Goal: Information Seeking & Learning: Learn about a topic

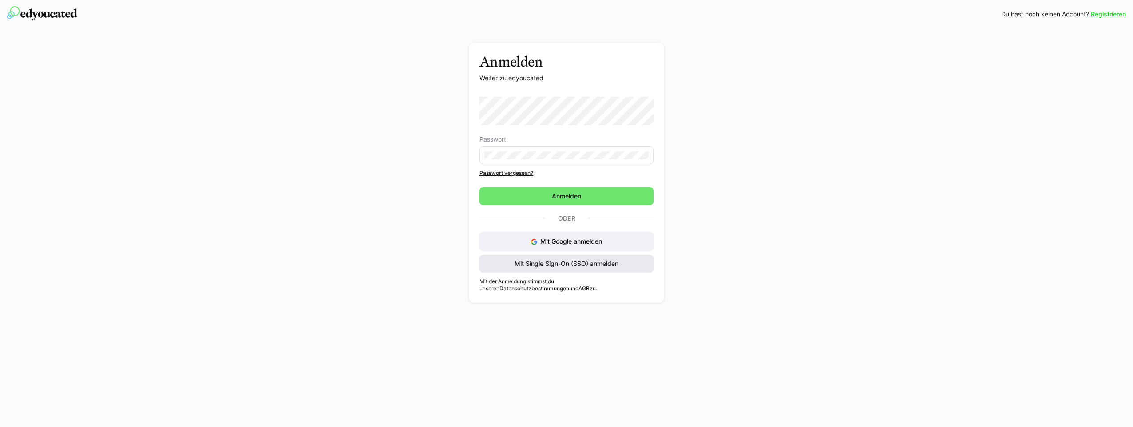
click at [561, 269] on span "Mit Single Sign-On (SSO) anmelden" at bounding box center [567, 264] width 174 height 18
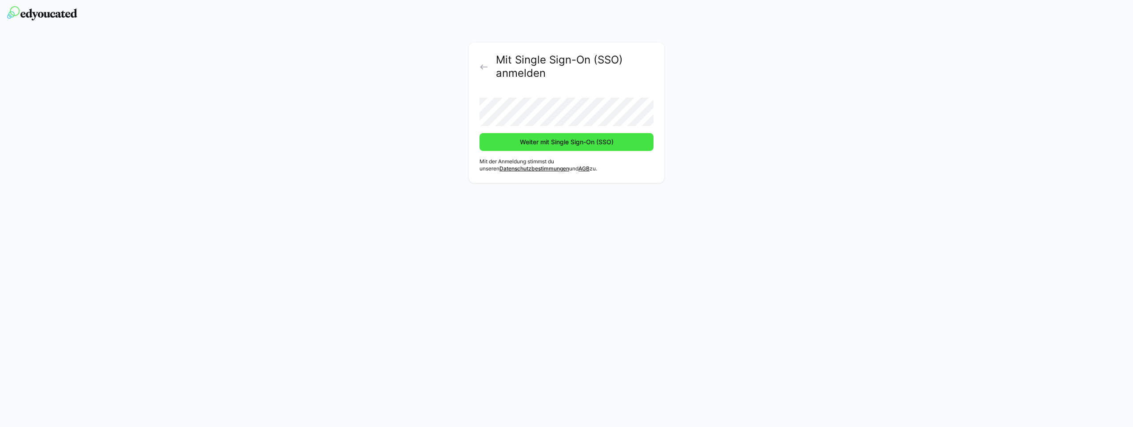
click at [561, 143] on span "Weiter mit Single Sign-On (SSO)" at bounding box center [567, 142] width 96 height 9
click at [561, 142] on span "Weiter mit Single Sign-On (SSO)" at bounding box center [567, 142] width 96 height 9
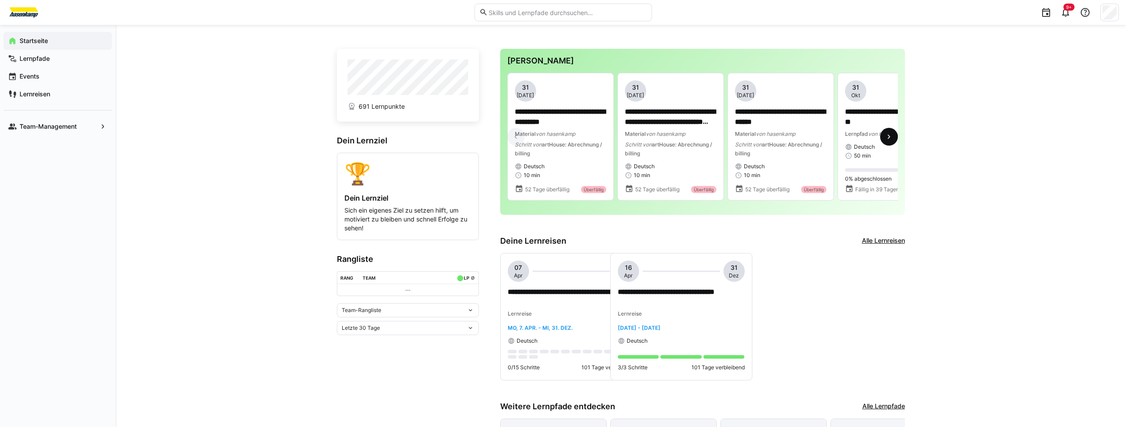
click at [886, 139] on eds-icon at bounding box center [889, 136] width 9 height 9
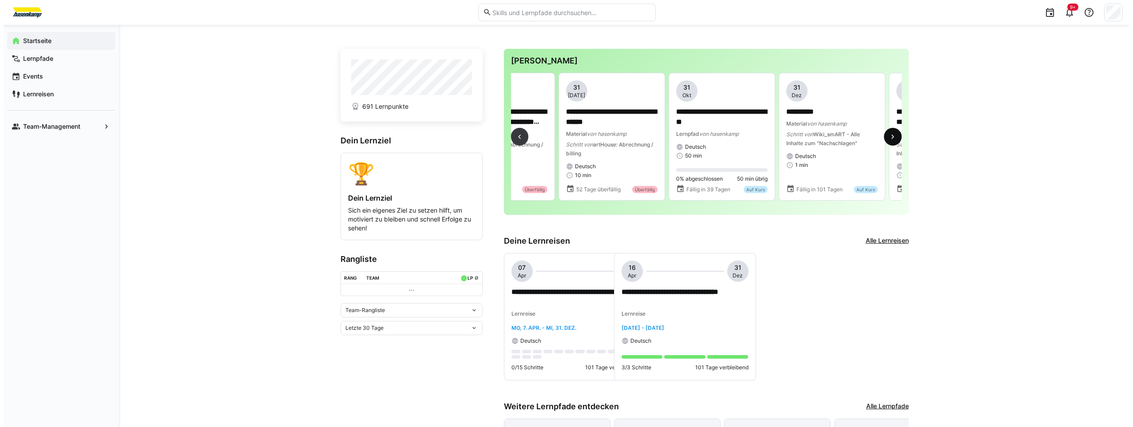
scroll to position [0, 330]
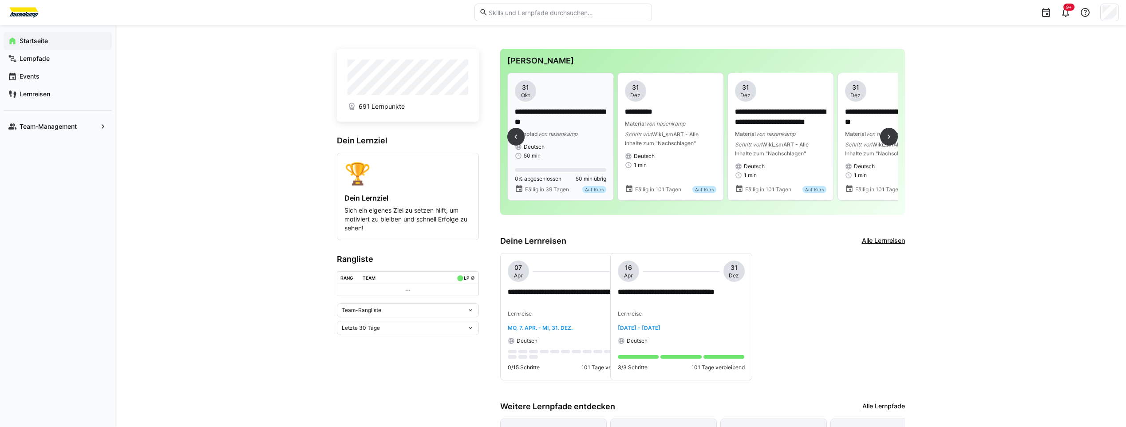
click at [539, 92] on app-date-bubble "31 Okt" at bounding box center [560, 90] width 91 height 21
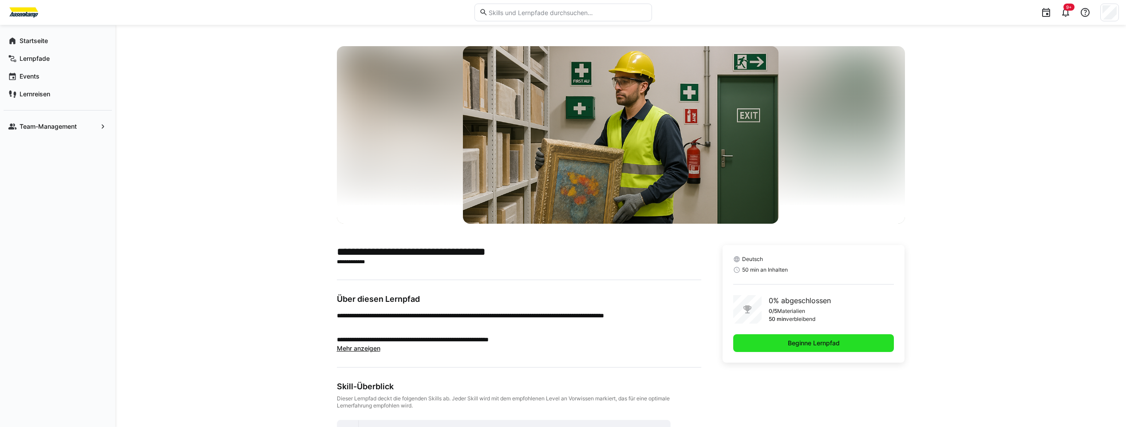
click at [791, 344] on span "Beginne Lernpfad" at bounding box center [814, 343] width 55 height 9
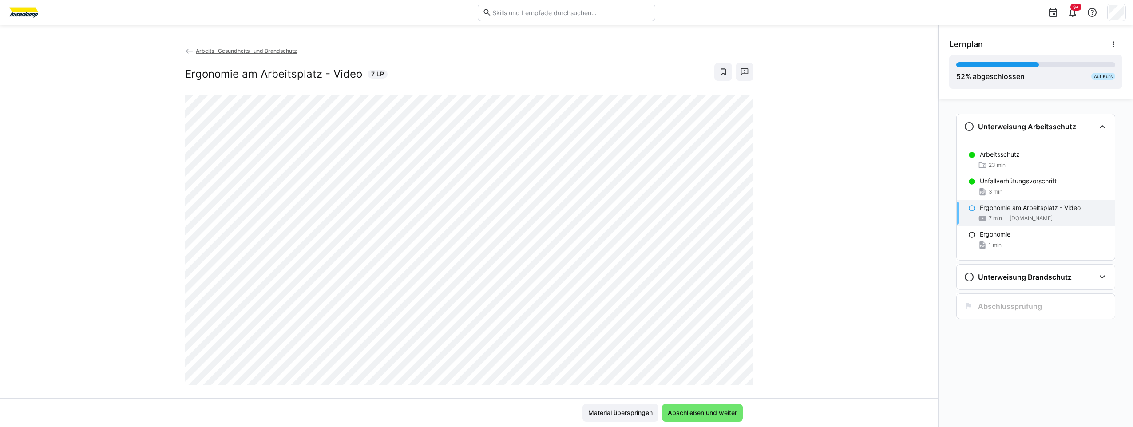
scroll to position [15, 0]
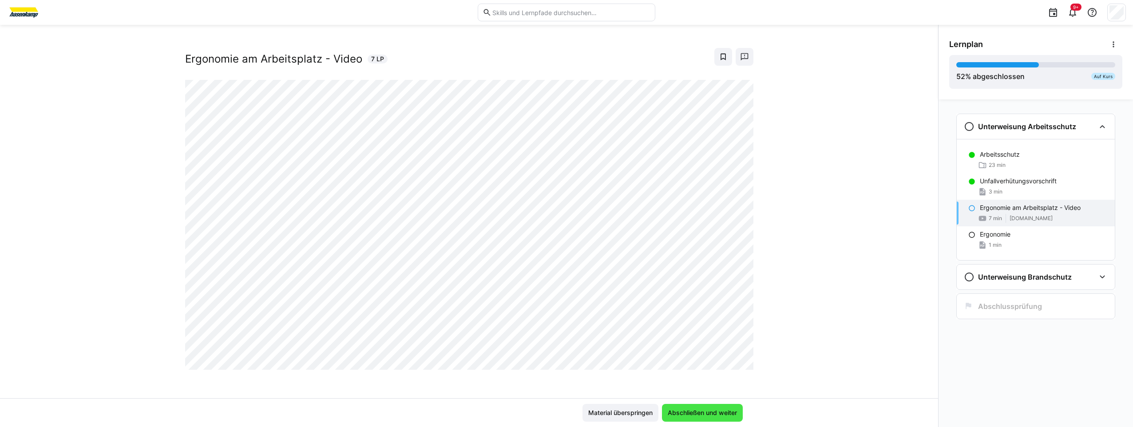
drag, startPoint x: 720, startPoint y: 408, endPoint x: 734, endPoint y: 416, distance: 16.9
click at [719, 408] on span "Abschließen und weiter" at bounding box center [702, 413] width 81 height 18
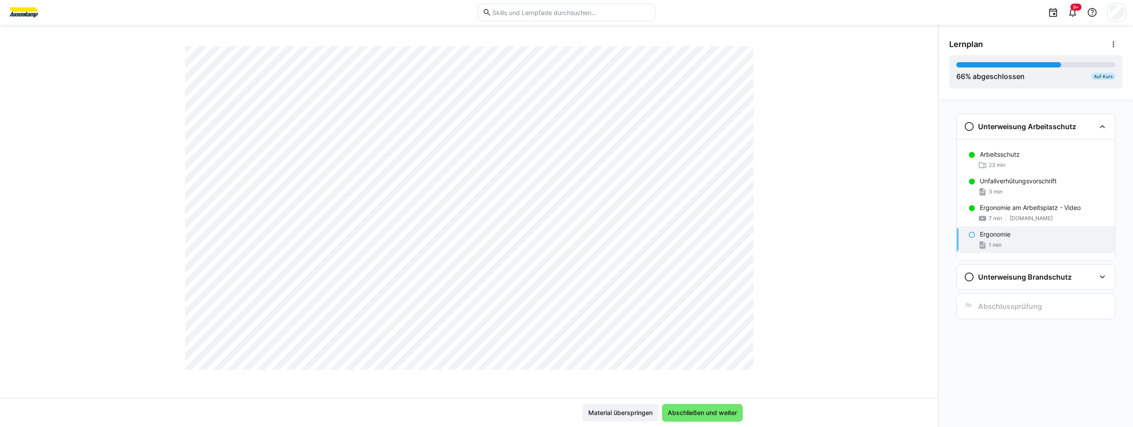
scroll to position [505, 0]
click at [703, 404] on span "Abschließen und weiter" at bounding box center [702, 413] width 81 height 18
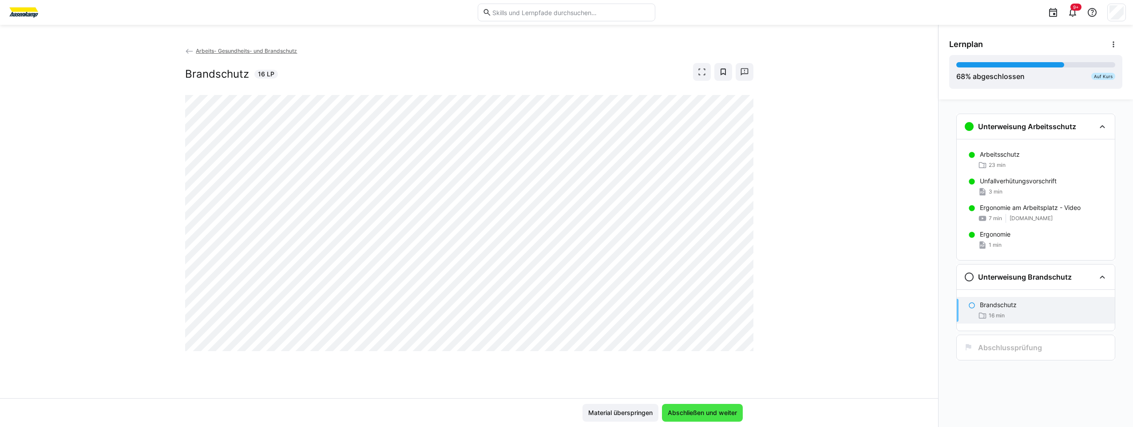
click at [694, 414] on span "Abschließen und weiter" at bounding box center [702, 412] width 72 height 9
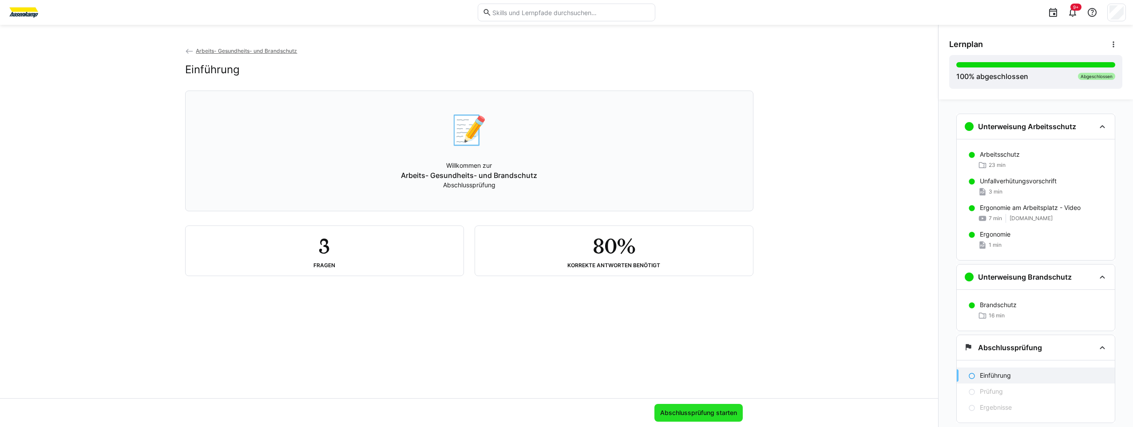
click at [685, 418] on span "Abschlussprüfung starten" at bounding box center [698, 413] width 88 height 18
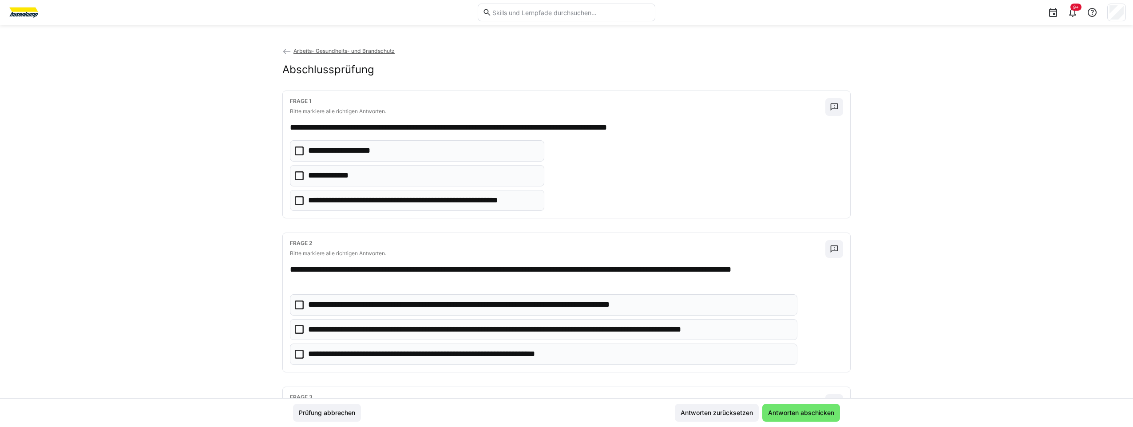
click at [298, 172] on icon at bounding box center [299, 175] width 9 height 9
click at [297, 329] on icon at bounding box center [299, 329] width 9 height 9
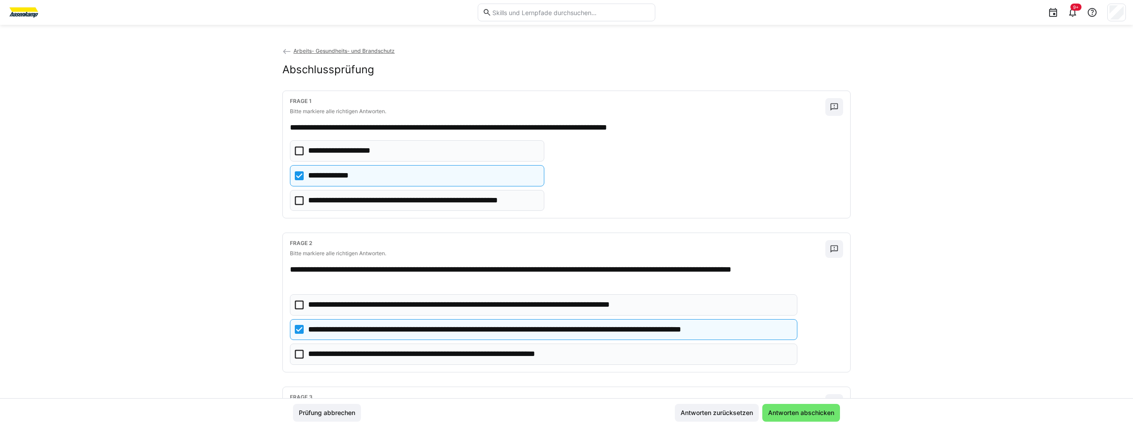
scroll to position [89, 0]
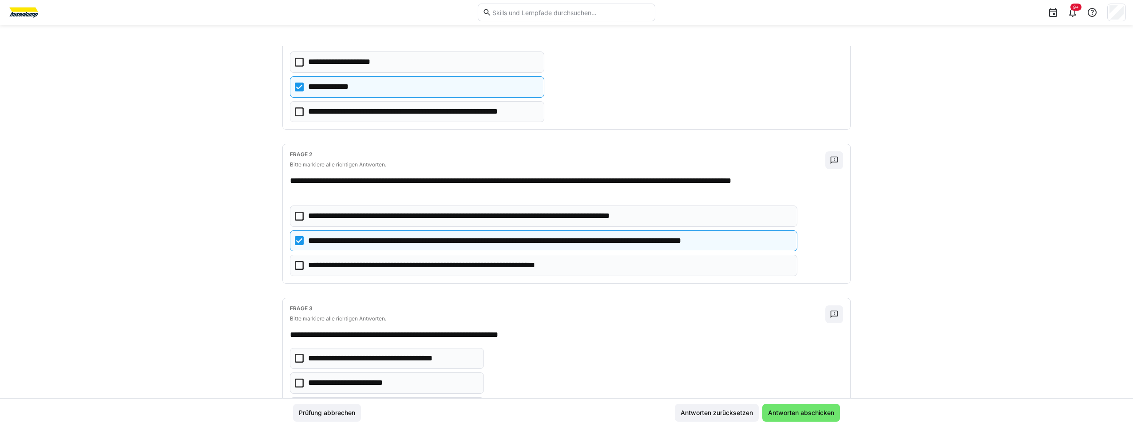
click at [292, 265] on eds-checkbox "**********" at bounding box center [543, 265] width 507 height 21
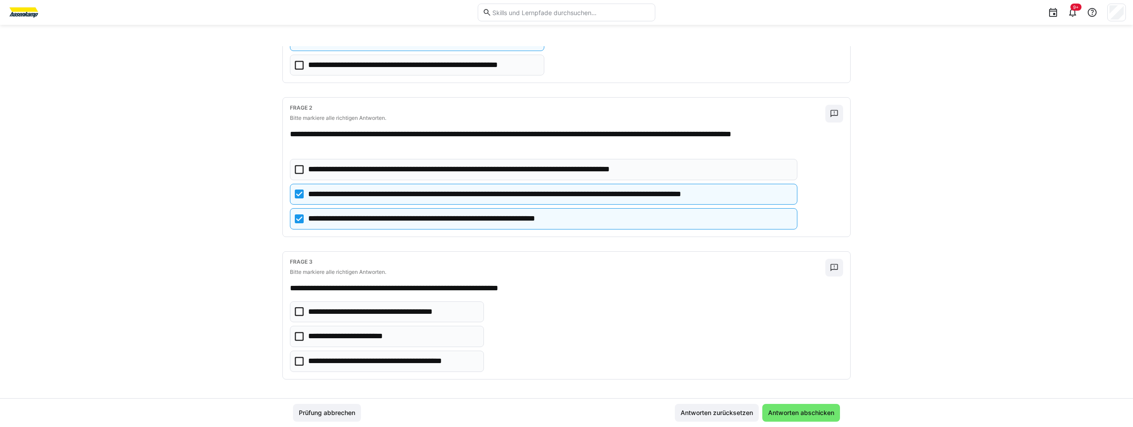
scroll to position [138, 0]
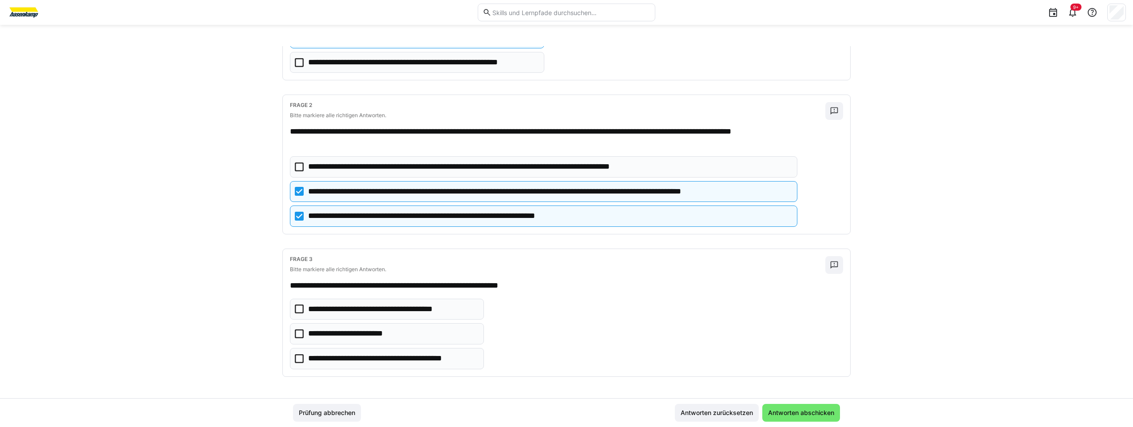
click at [297, 308] on icon at bounding box center [299, 309] width 9 height 9
click at [298, 357] on icon at bounding box center [299, 358] width 9 height 9
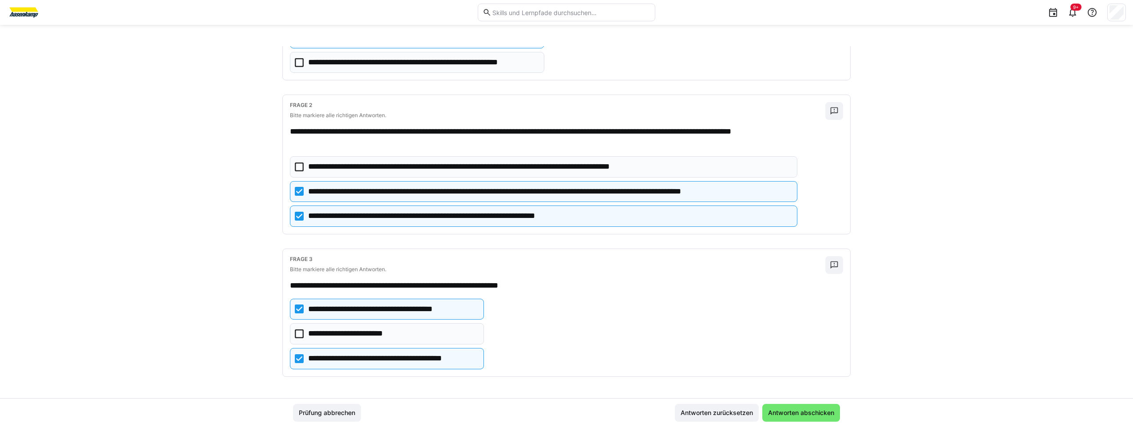
click at [300, 311] on icon at bounding box center [299, 309] width 9 height 9
click at [805, 411] on span "Antworten abschicken" at bounding box center [801, 412] width 69 height 9
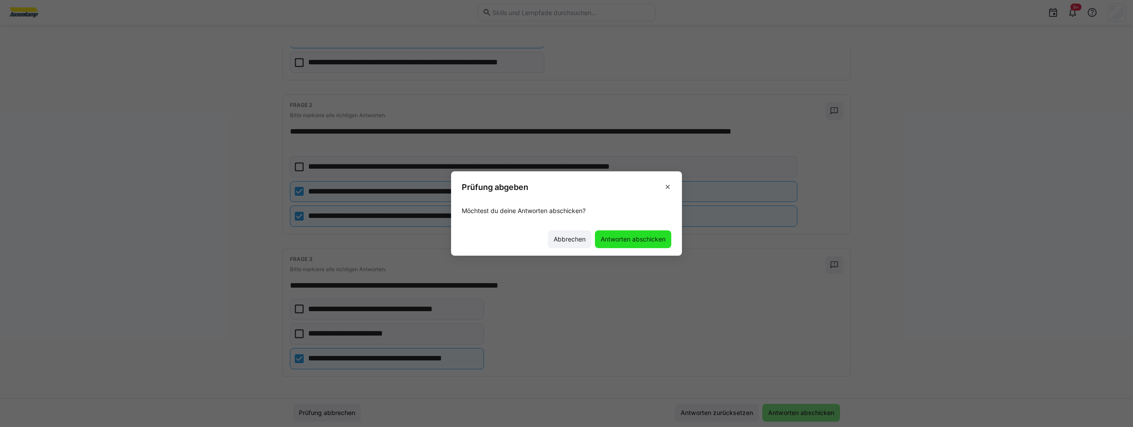
click at [632, 240] on span "Antworten abschicken" at bounding box center [632, 239] width 67 height 9
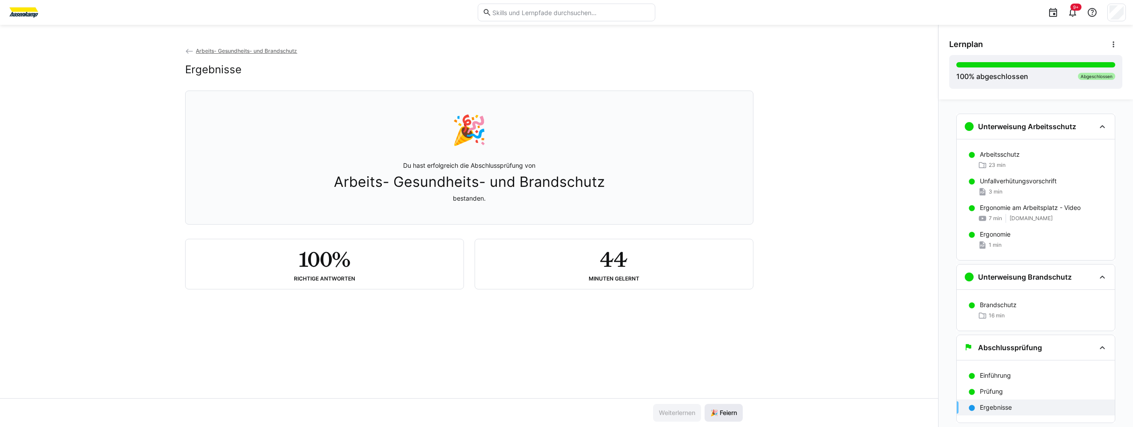
click at [728, 407] on span "🎉 Feiern" at bounding box center [724, 413] width 38 height 18
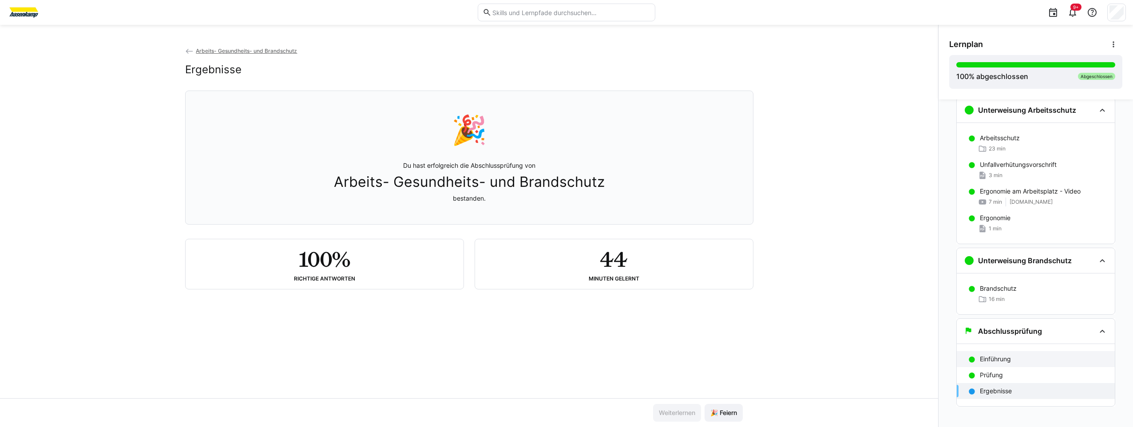
scroll to position [24, 0]
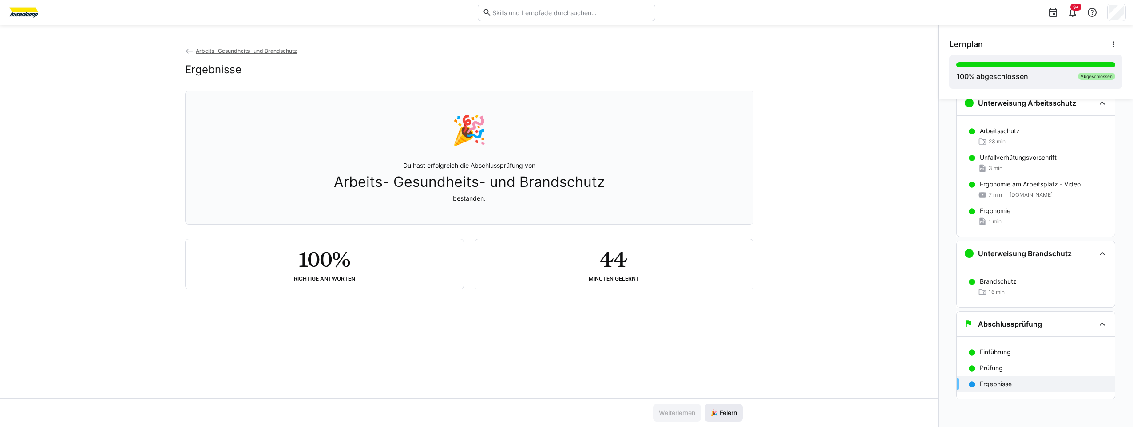
click at [732, 406] on span "🎉 Feiern" at bounding box center [724, 413] width 38 height 18
click at [1076, 5] on span "9+" at bounding box center [1076, 6] width 6 height 5
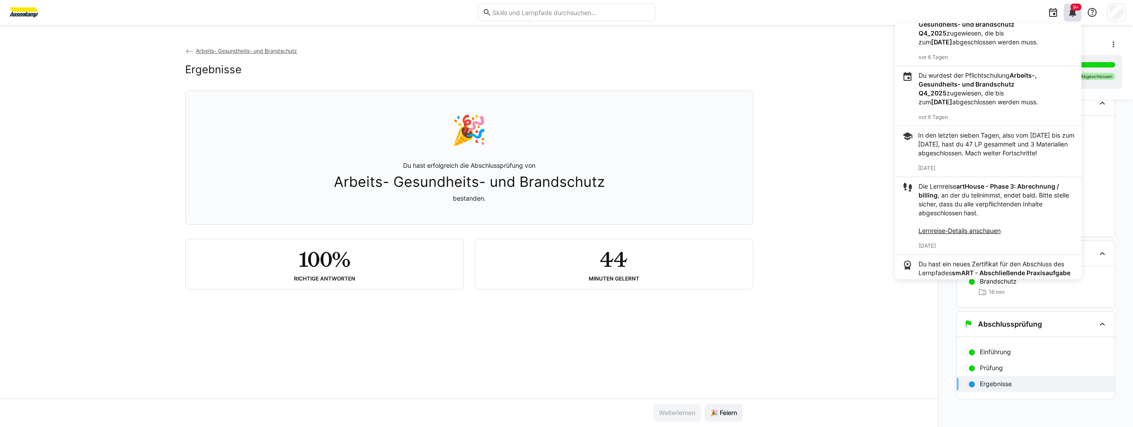
scroll to position [222, 0]
